Goal: Transaction & Acquisition: Purchase product/service

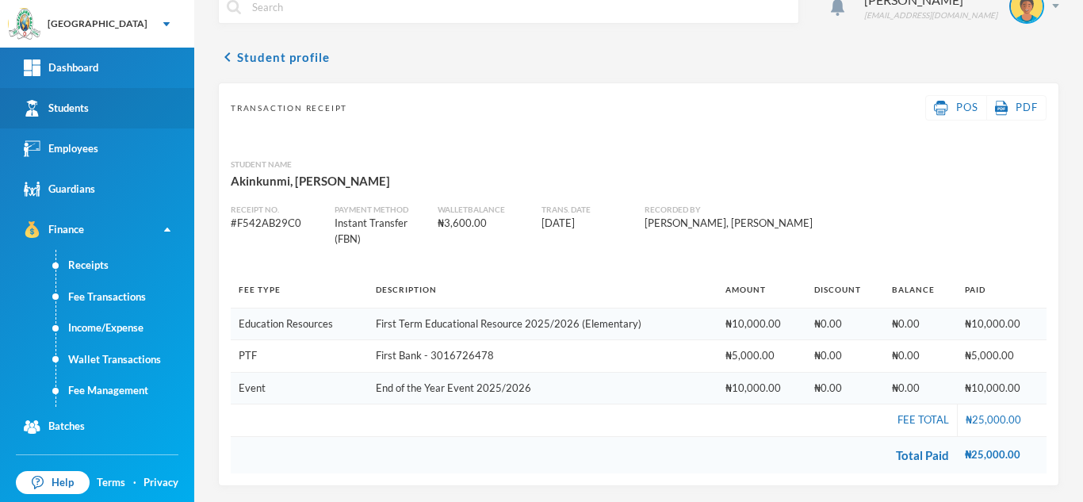
click at [128, 107] on link "Students" at bounding box center [97, 108] width 194 height 40
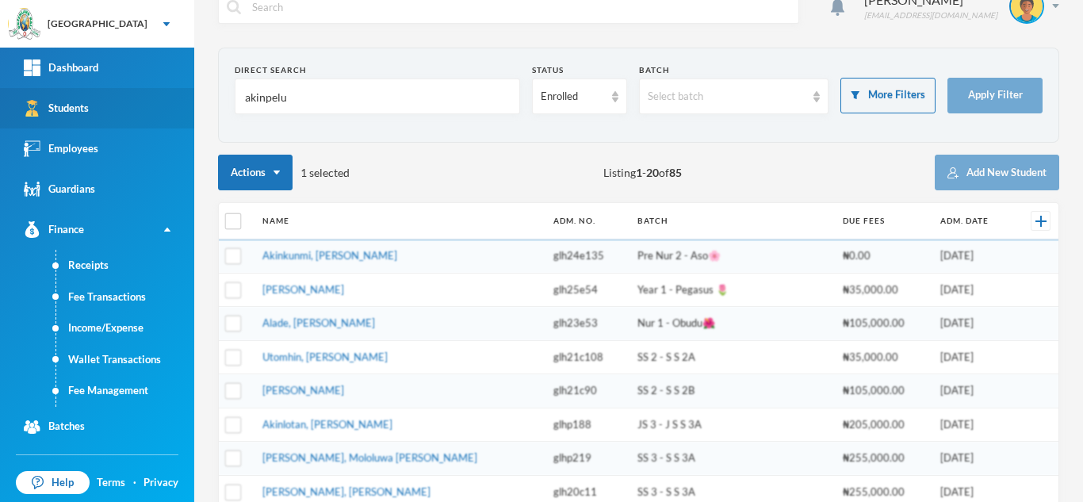
scroll to position [47, 0]
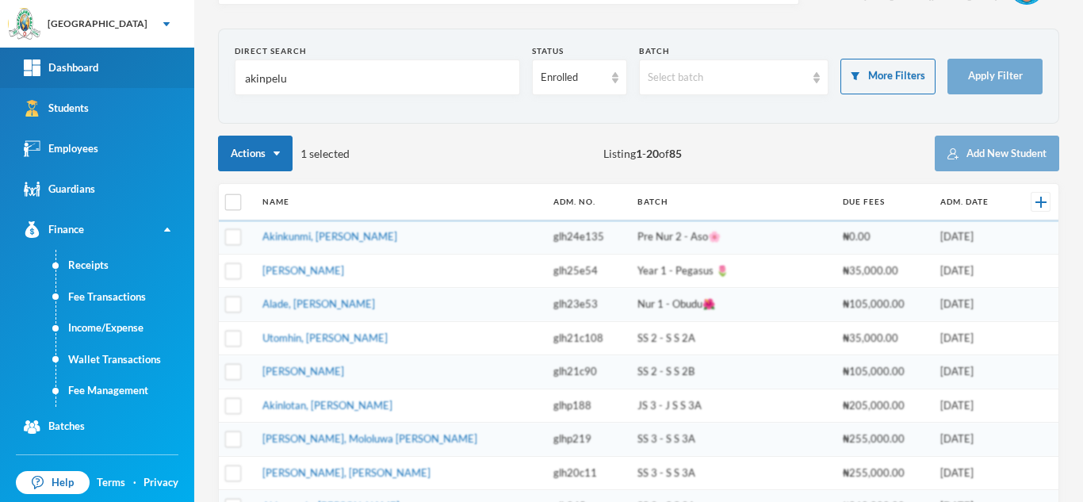
drag, startPoint x: 296, startPoint y: 84, endPoint x: 80, endPoint y: 75, distance: 215.8
click at [80, 75] on div "Greenland Hall Your Bluebic Account Greenland Hall Add a New School Dashboard S…" at bounding box center [541, 251] width 1083 height 502
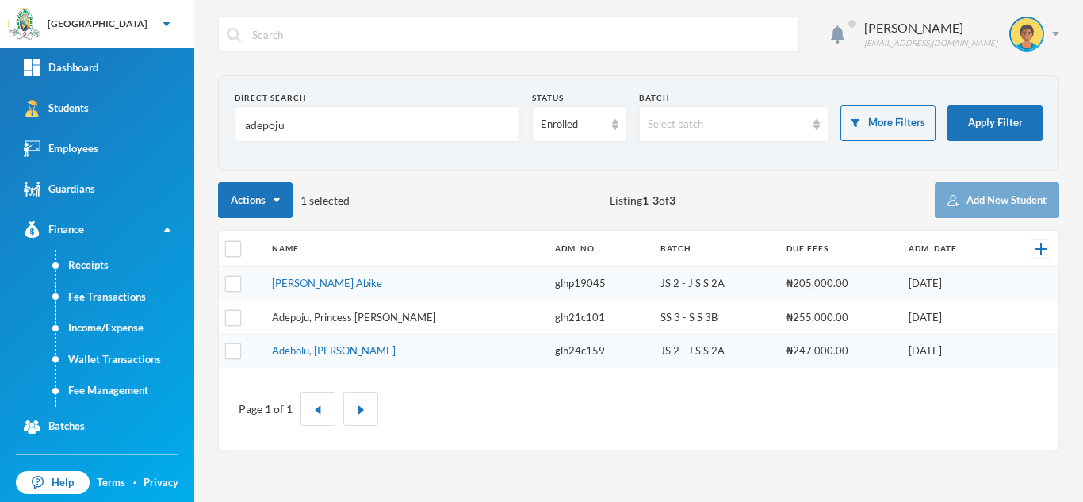
type input "adepoju"
click at [343, 318] on link "Adepoju, Princess [PERSON_NAME]" at bounding box center [354, 317] width 164 height 13
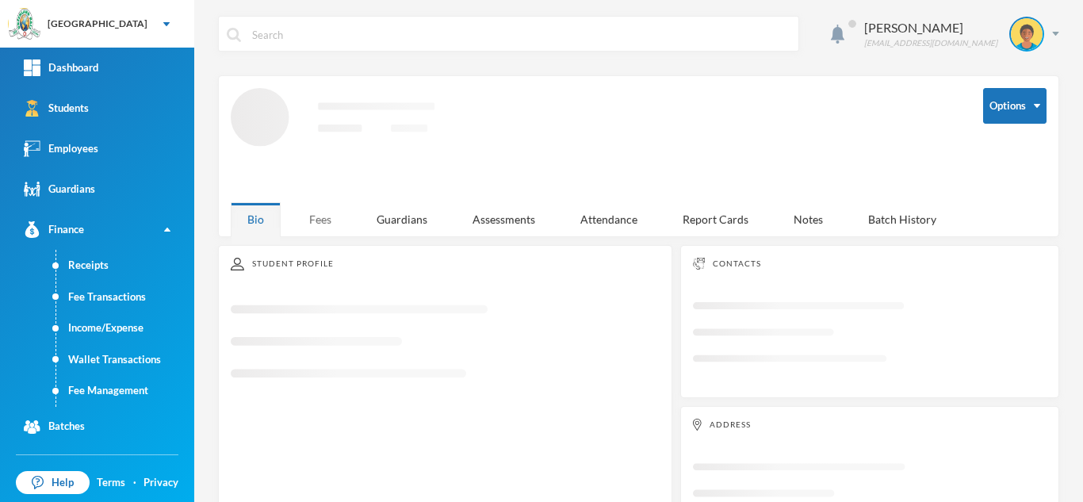
click at [306, 208] on div "Fees" at bounding box center [319, 219] width 55 height 34
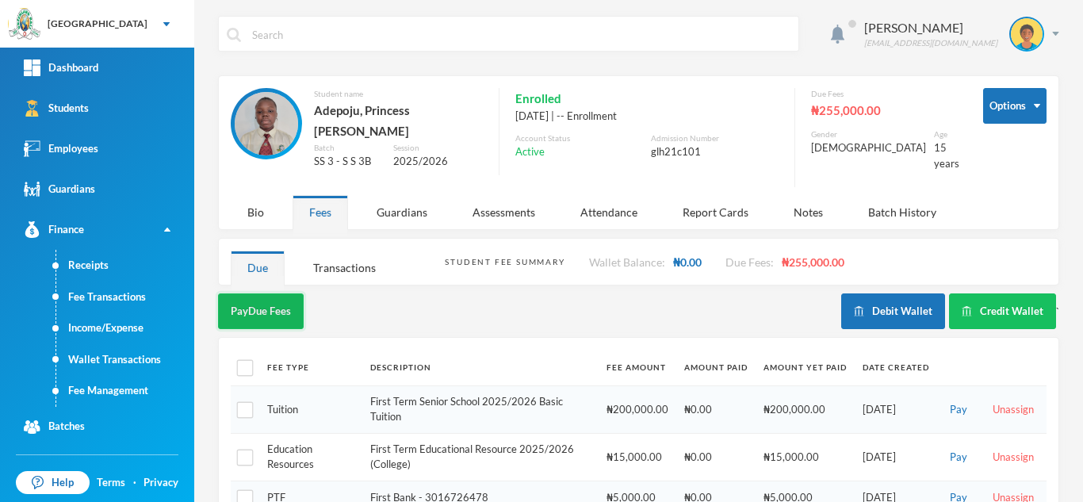
click at [254, 306] on button "Pay Due Fees" at bounding box center [261, 311] width 86 height 36
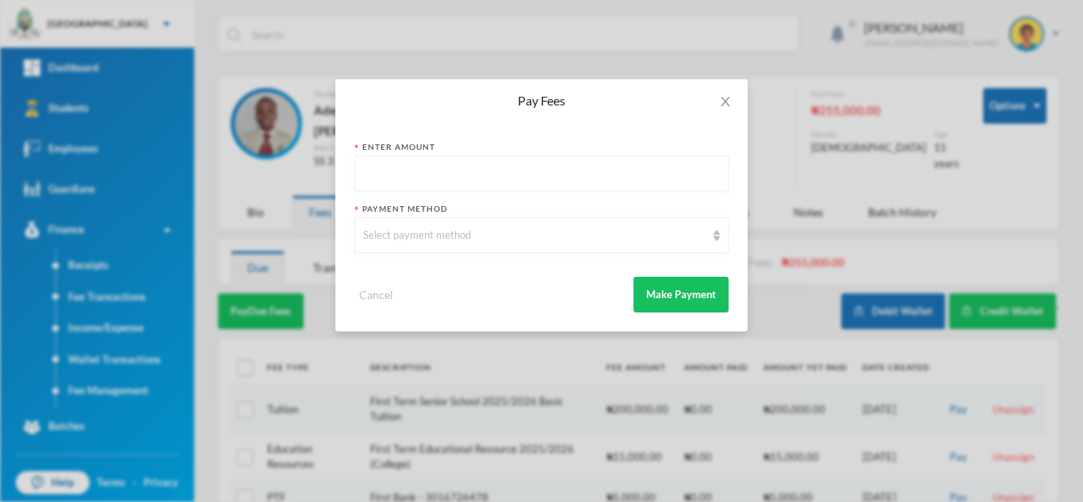
click at [389, 172] on input "text" at bounding box center [541, 174] width 357 height 36
type input "100000"
click at [402, 238] on div "Select payment method" at bounding box center [534, 235] width 342 height 16
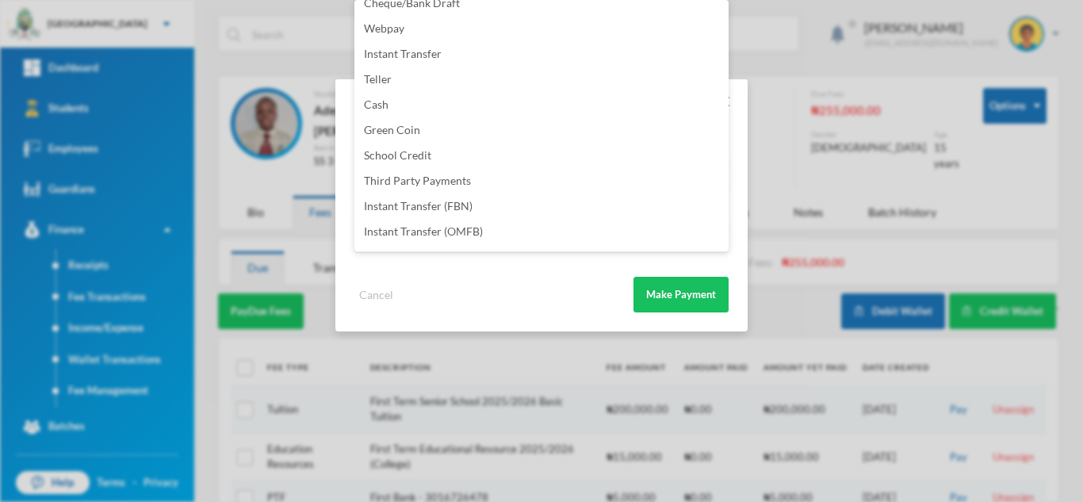
scroll to position [186, 0]
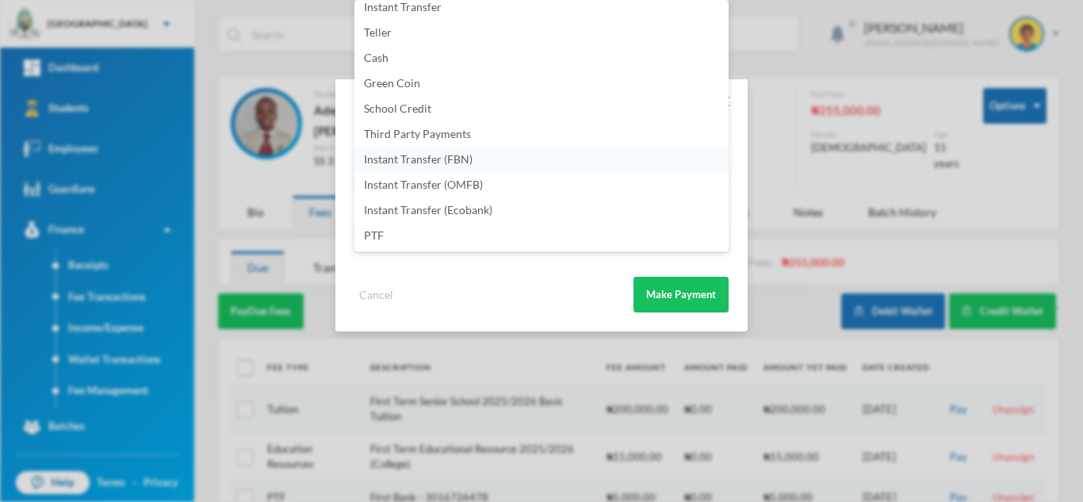
click at [477, 155] on li "Instant Transfer (FBN)" at bounding box center [541, 159] width 374 height 25
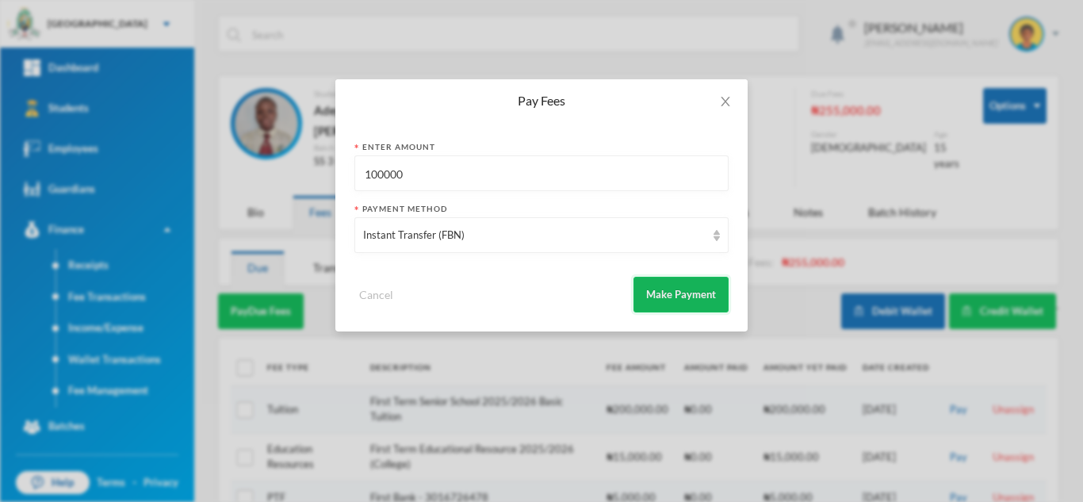
click at [675, 285] on button "Make Payment" at bounding box center [680, 295] width 95 height 36
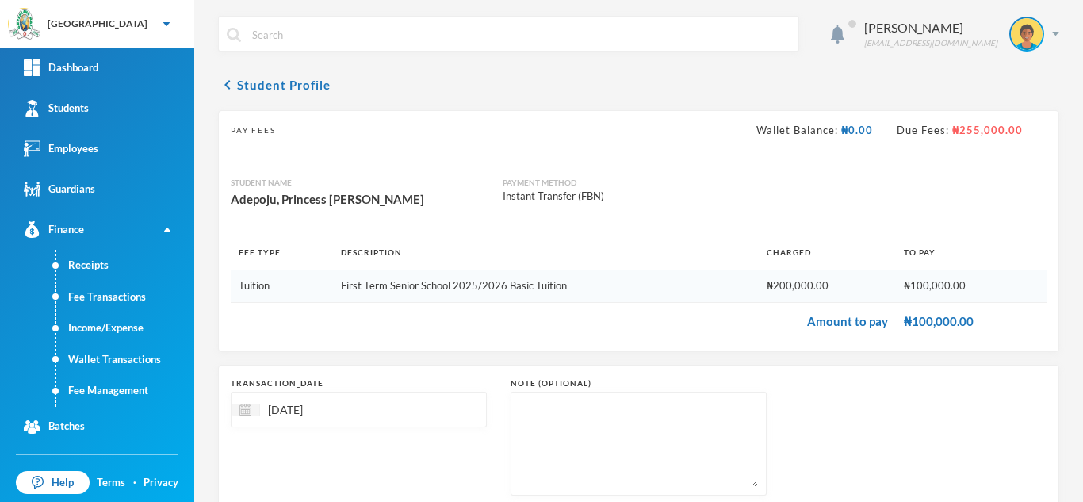
scroll to position [101, 0]
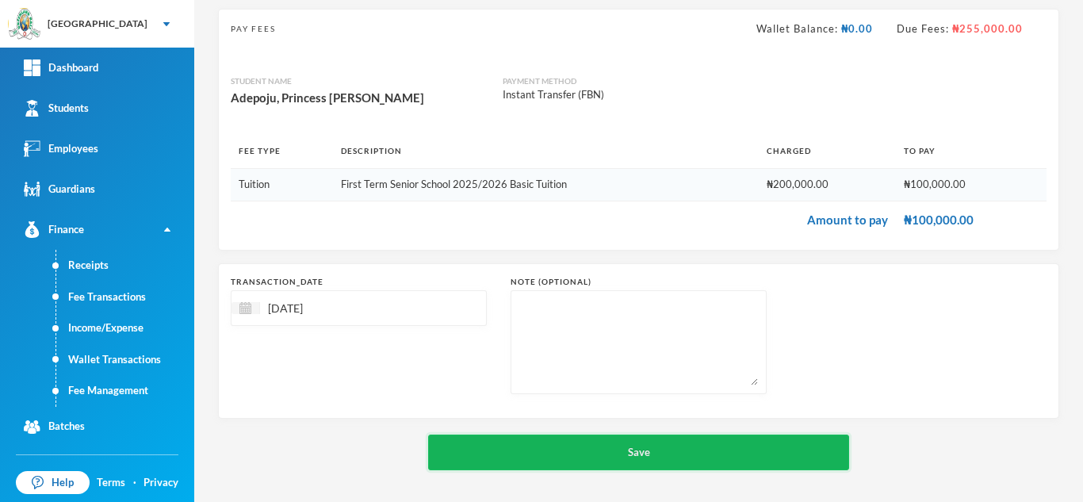
click at [558, 453] on button "Save" at bounding box center [638, 452] width 421 height 36
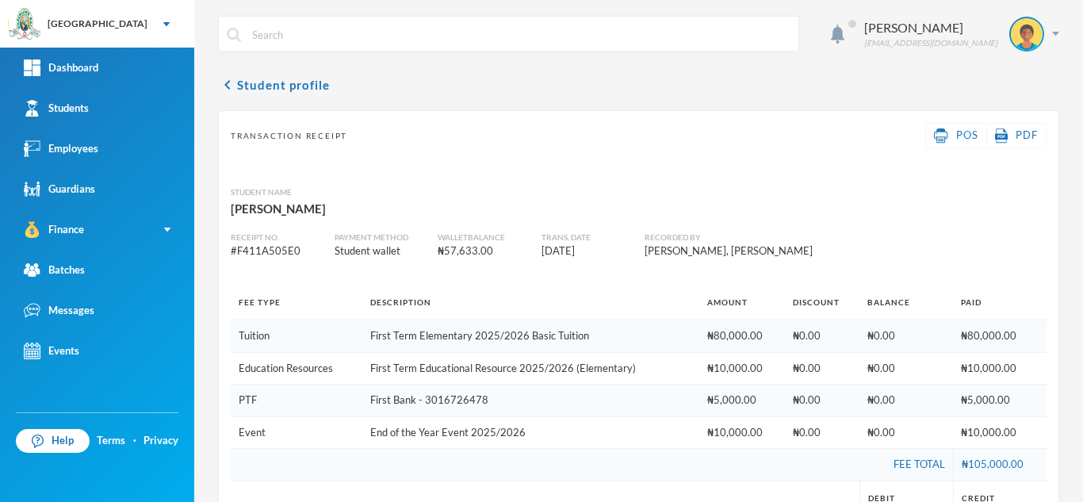
scroll to position [128, 0]
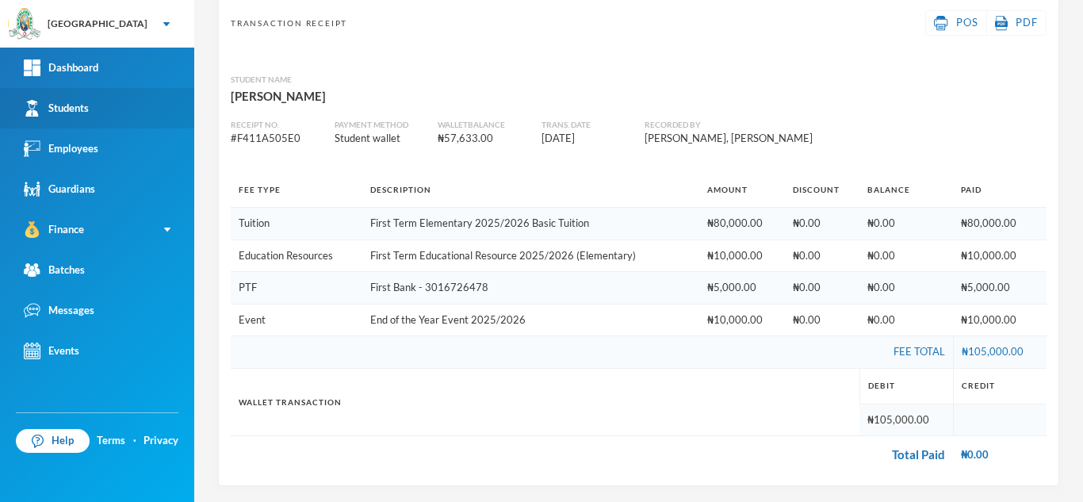
click at [111, 102] on link "Students" at bounding box center [97, 108] width 194 height 40
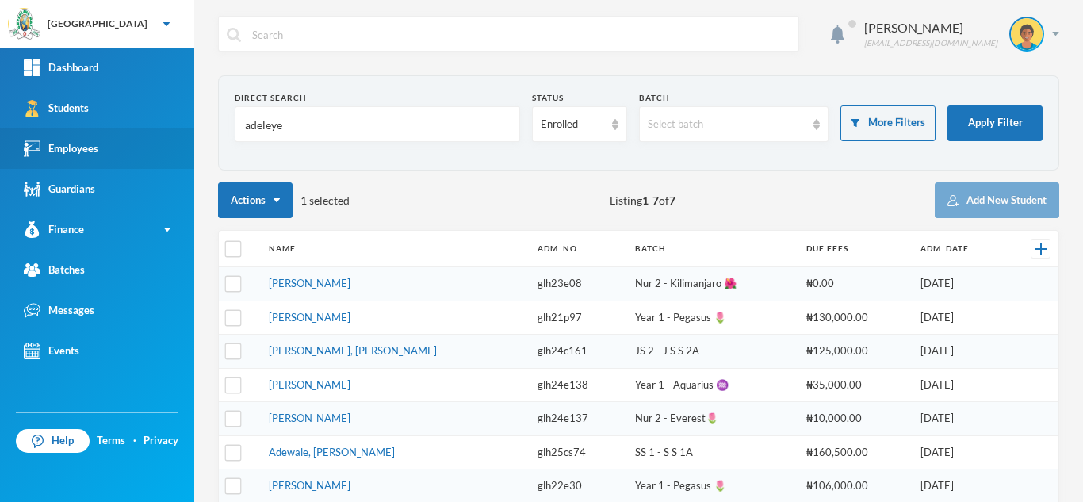
drag, startPoint x: 300, startPoint y: 124, endPoint x: 85, endPoint y: 130, distance: 214.9
click at [85, 130] on div "Greenland Hall Your Bluebic Account Greenland Hall Add a New School Dashboard S…" at bounding box center [541, 251] width 1083 height 502
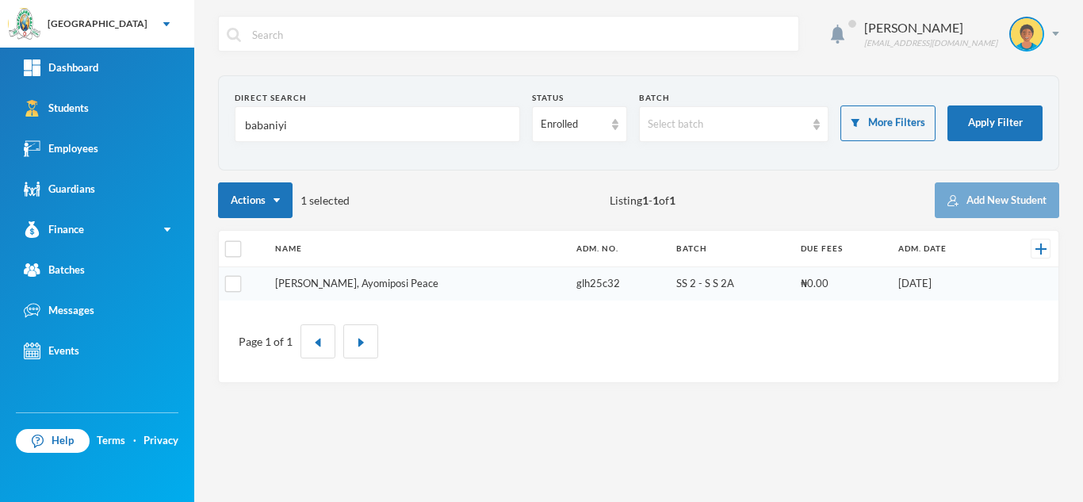
type input "babaniyi"
click at [321, 279] on link "Babaniyi, Ayomiposi Peace" at bounding box center [356, 283] width 163 height 13
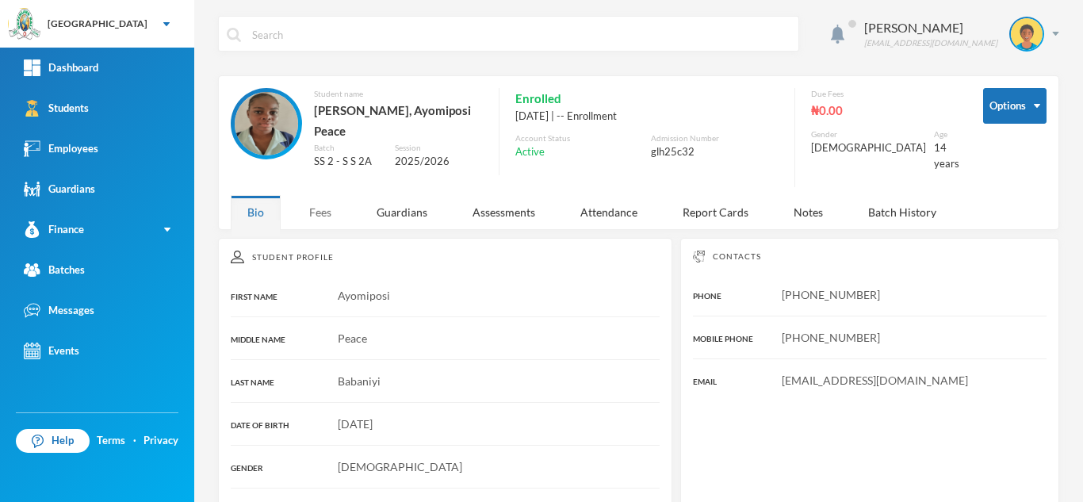
click at [313, 214] on div "Fees" at bounding box center [319, 212] width 55 height 34
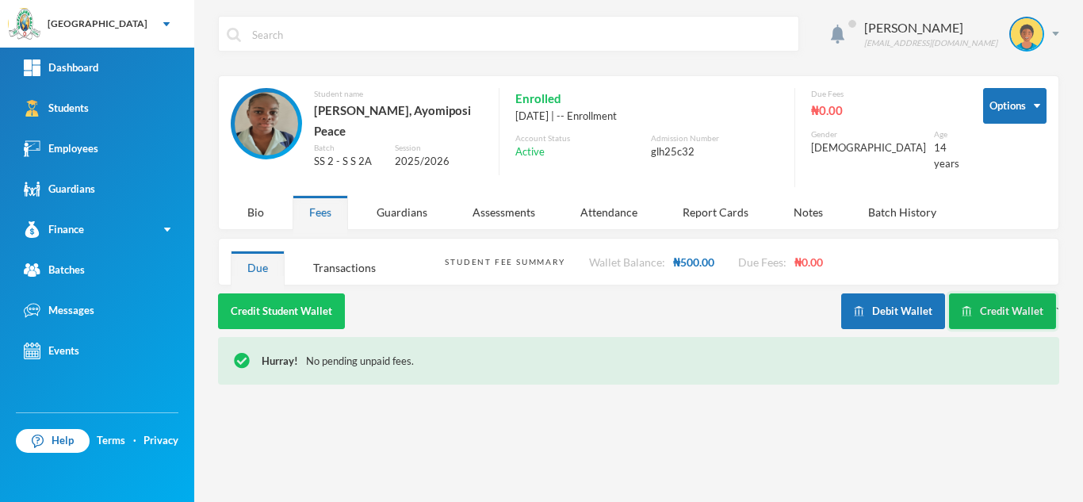
click at [979, 296] on button "Credit Wallet" at bounding box center [1002, 311] width 107 height 36
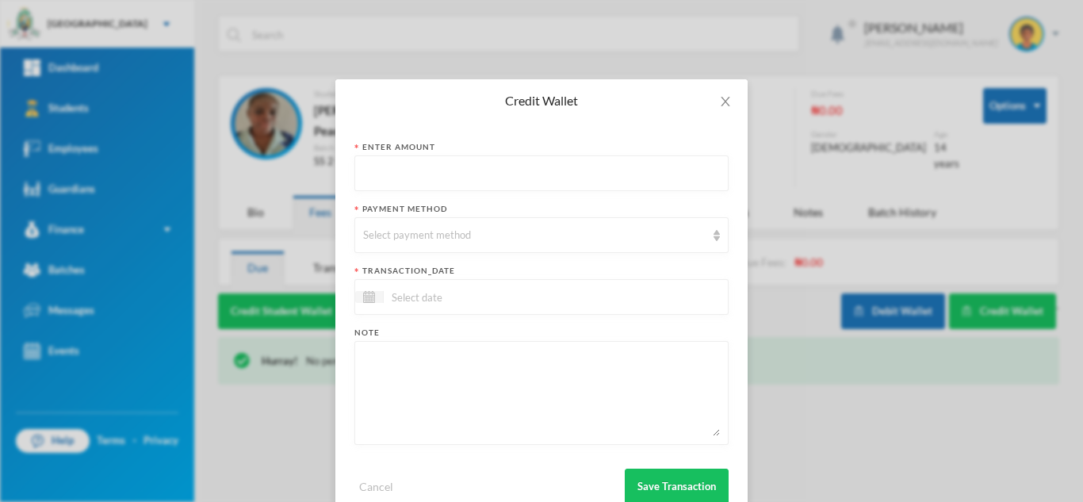
click at [449, 174] on input "text" at bounding box center [541, 174] width 357 height 36
type input "2000"
click at [430, 235] on div "Select payment method" at bounding box center [534, 235] width 342 height 16
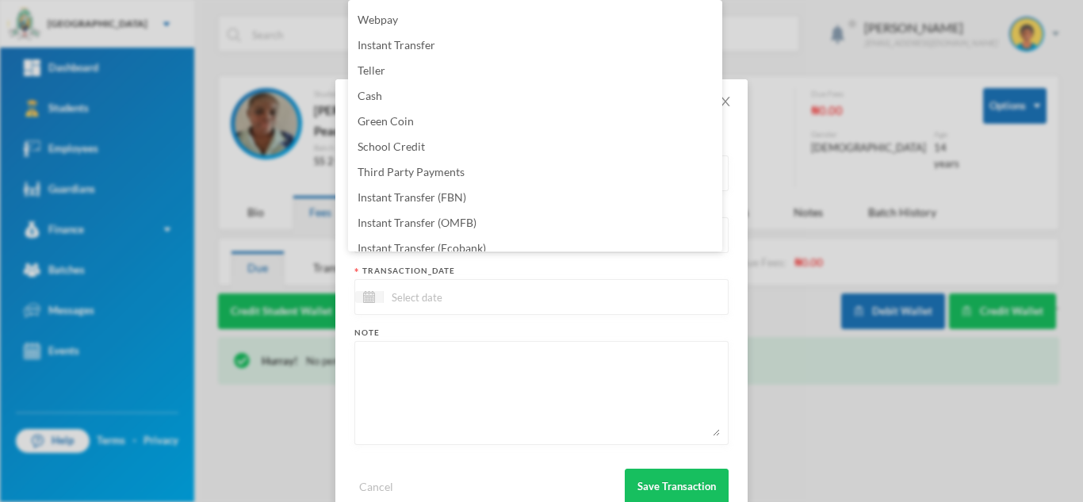
scroll to position [161, 0]
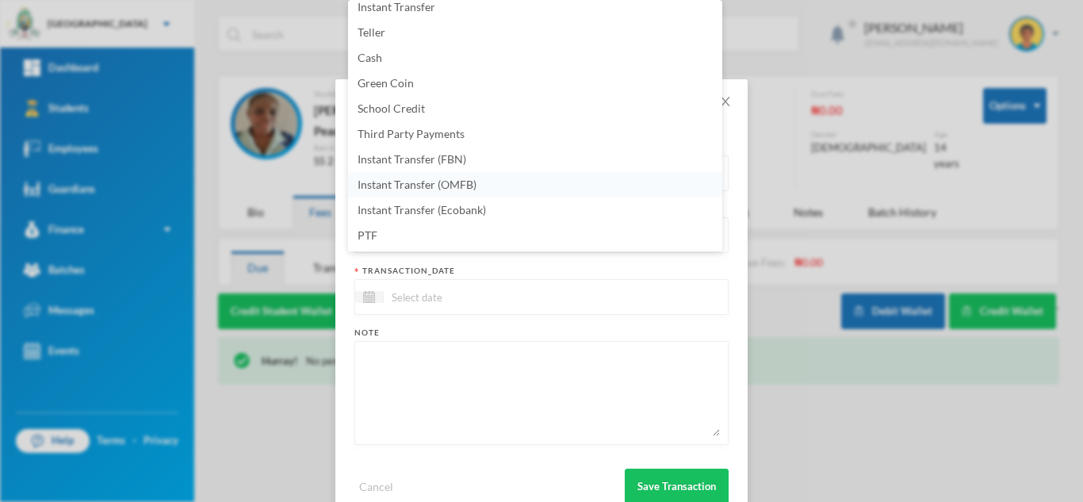
click at [460, 177] on li "Instant Transfer (OMFB)" at bounding box center [535, 184] width 374 height 25
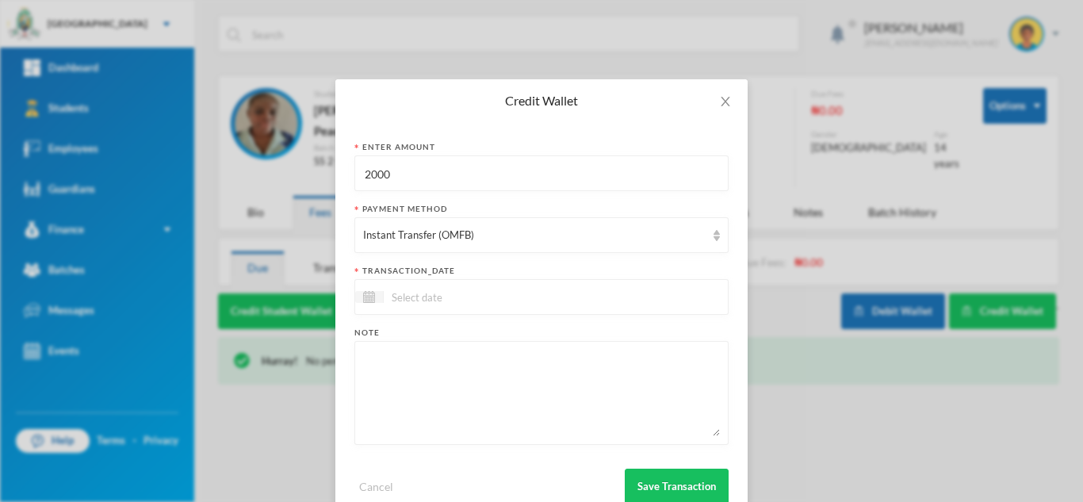
click at [434, 297] on input at bounding box center [450, 297] width 133 height 18
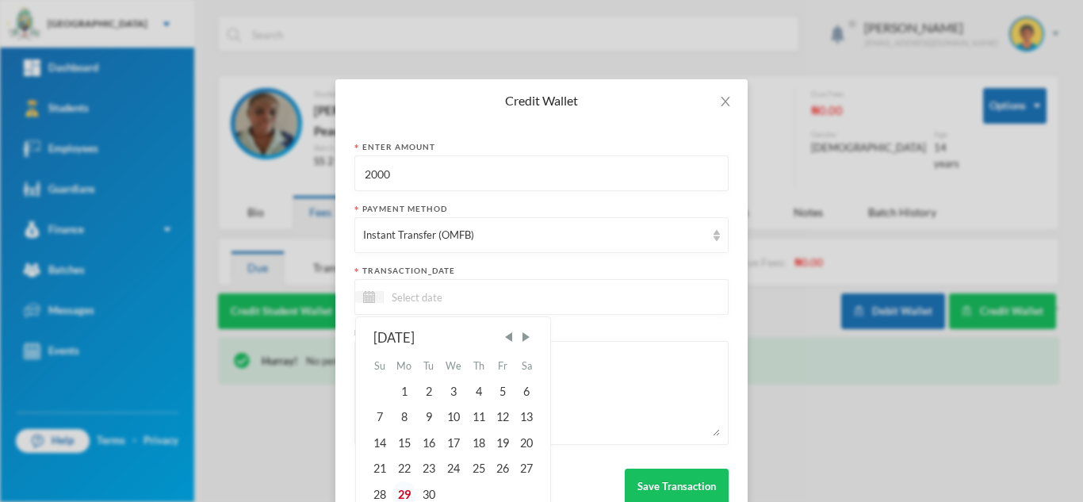
click at [403, 485] on div "29" at bounding box center [404, 493] width 25 height 25
type input "29/09/2025"
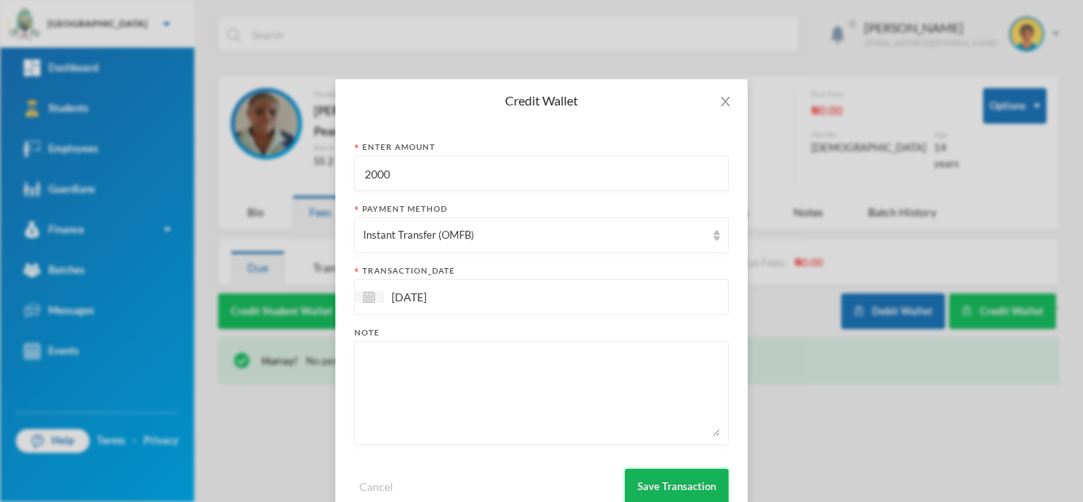
click at [656, 479] on button "Save Transaction" at bounding box center [677, 486] width 104 height 36
